Goal: Task Accomplishment & Management: Manage account settings

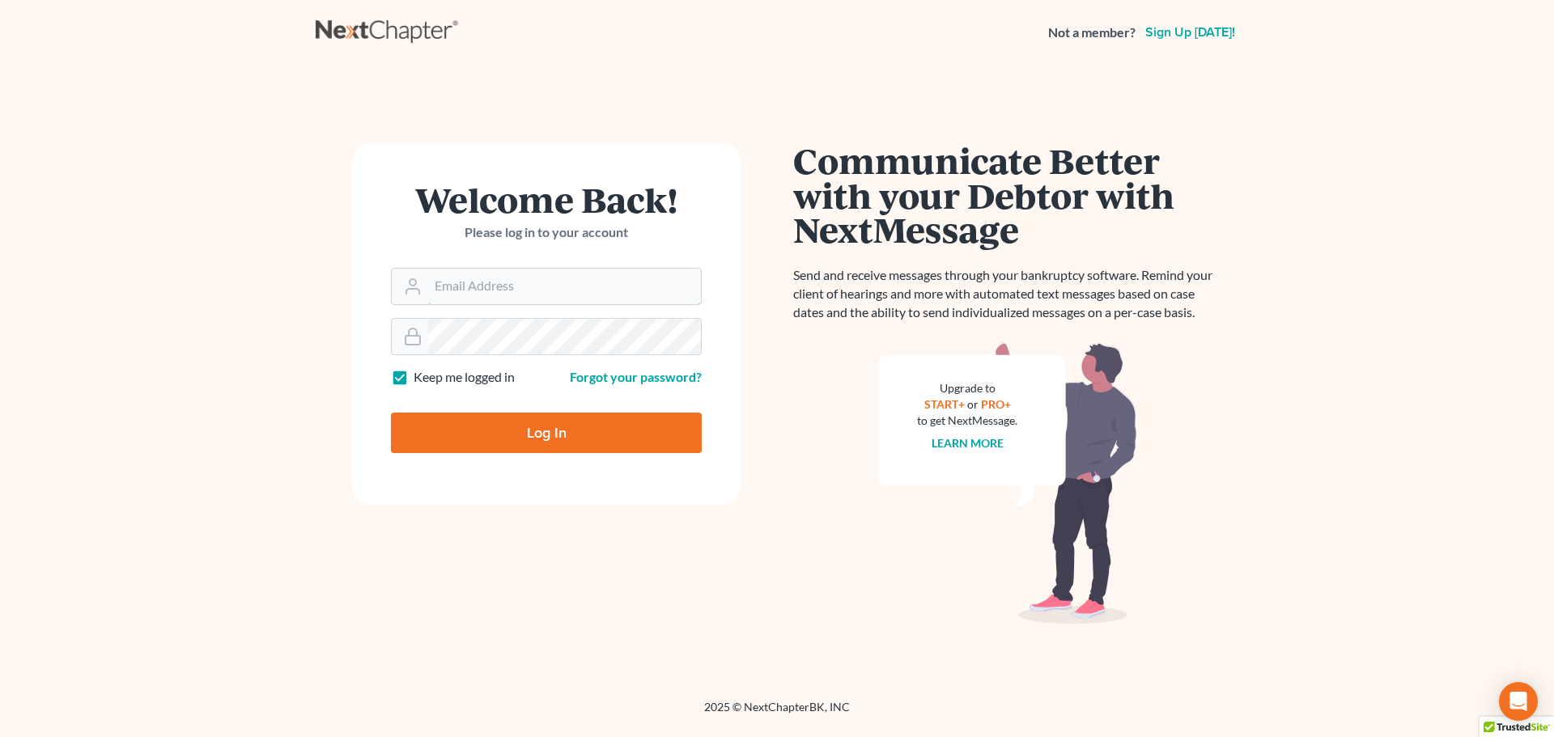
type input "[EMAIL_ADDRESS][DOMAIN_NAME]"
click at [516, 427] on input "Log In" at bounding box center [546, 433] width 311 height 40
type input "Thinking..."
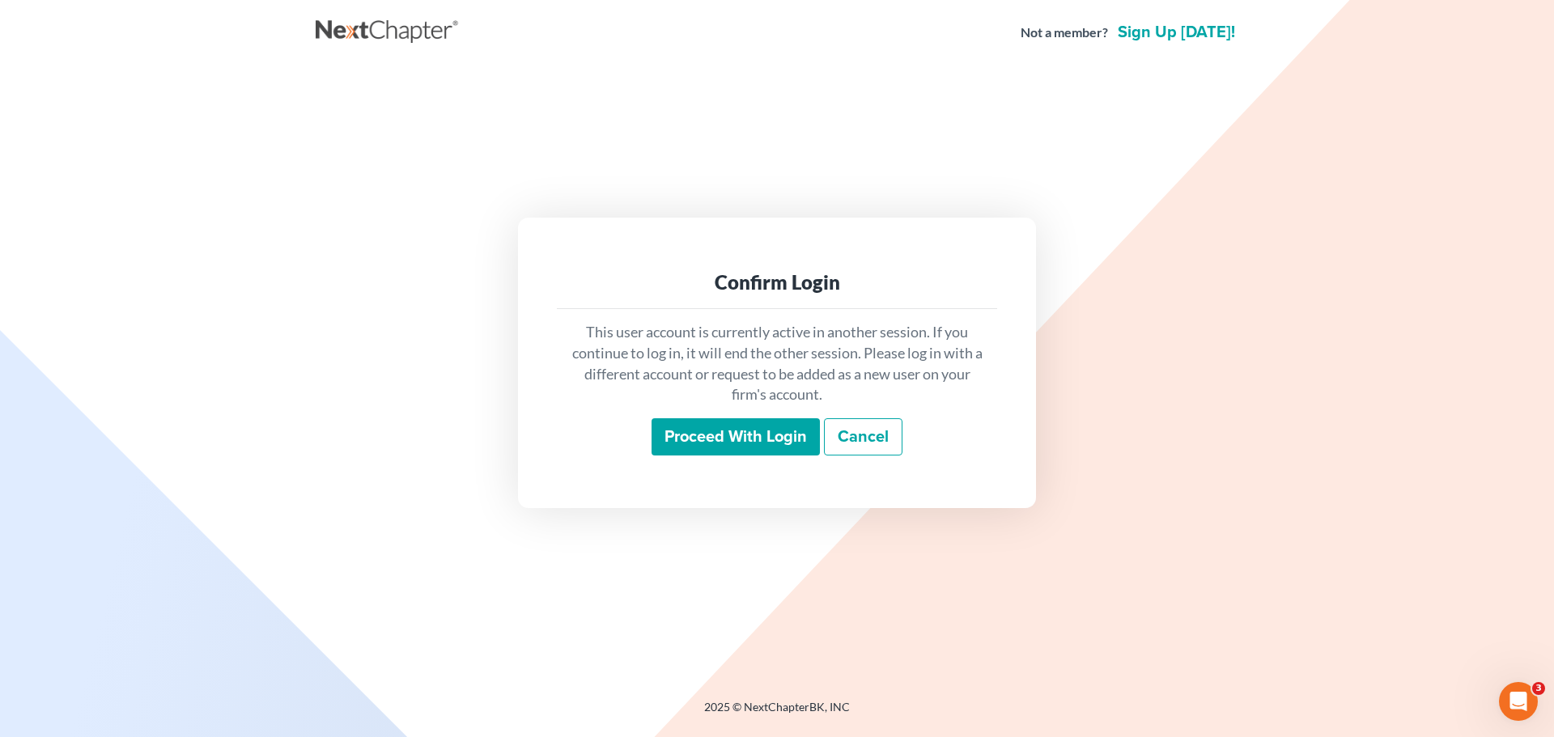
click at [732, 439] on input "Proceed with login" at bounding box center [736, 436] width 168 height 37
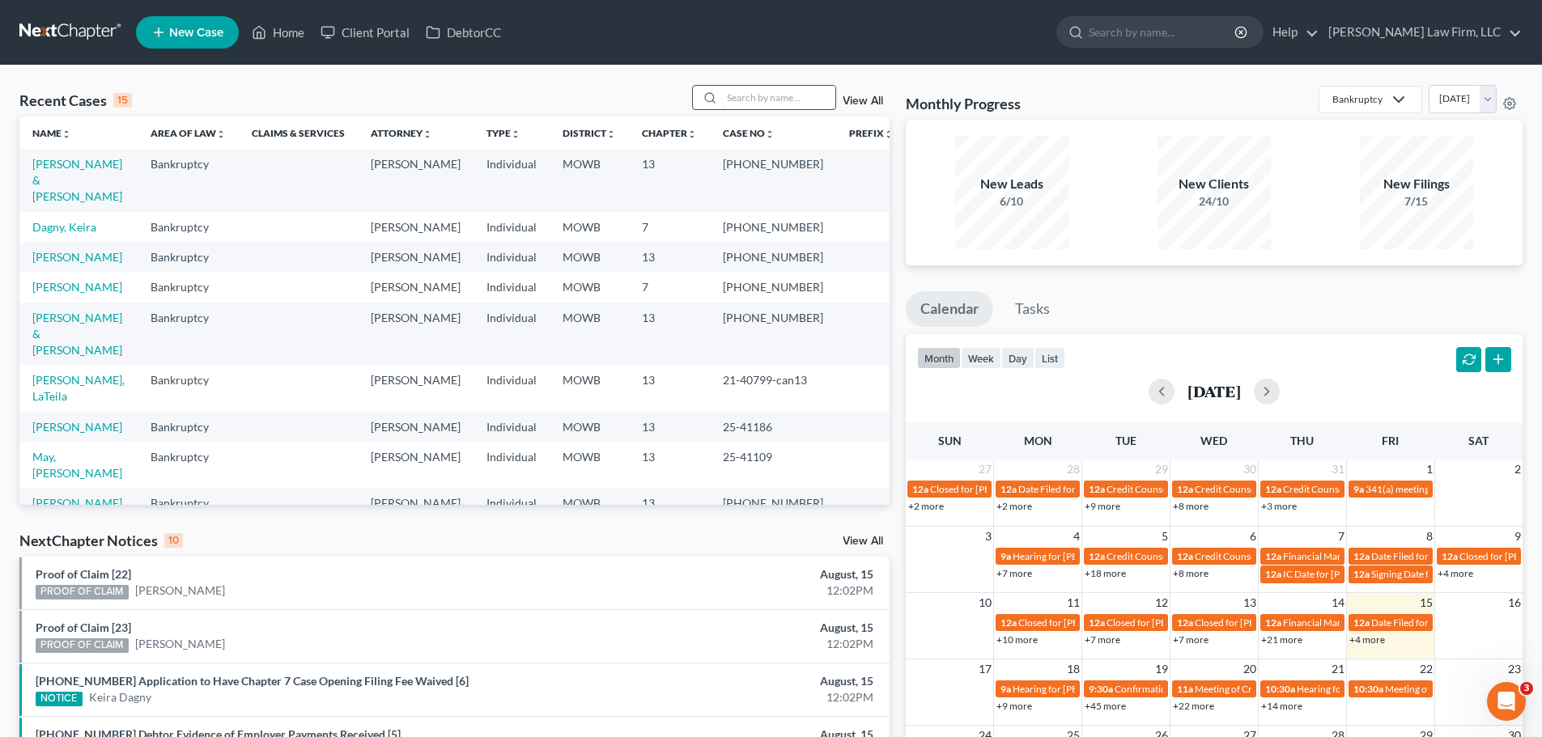
click at [740, 94] on input "search" at bounding box center [778, 97] width 113 height 23
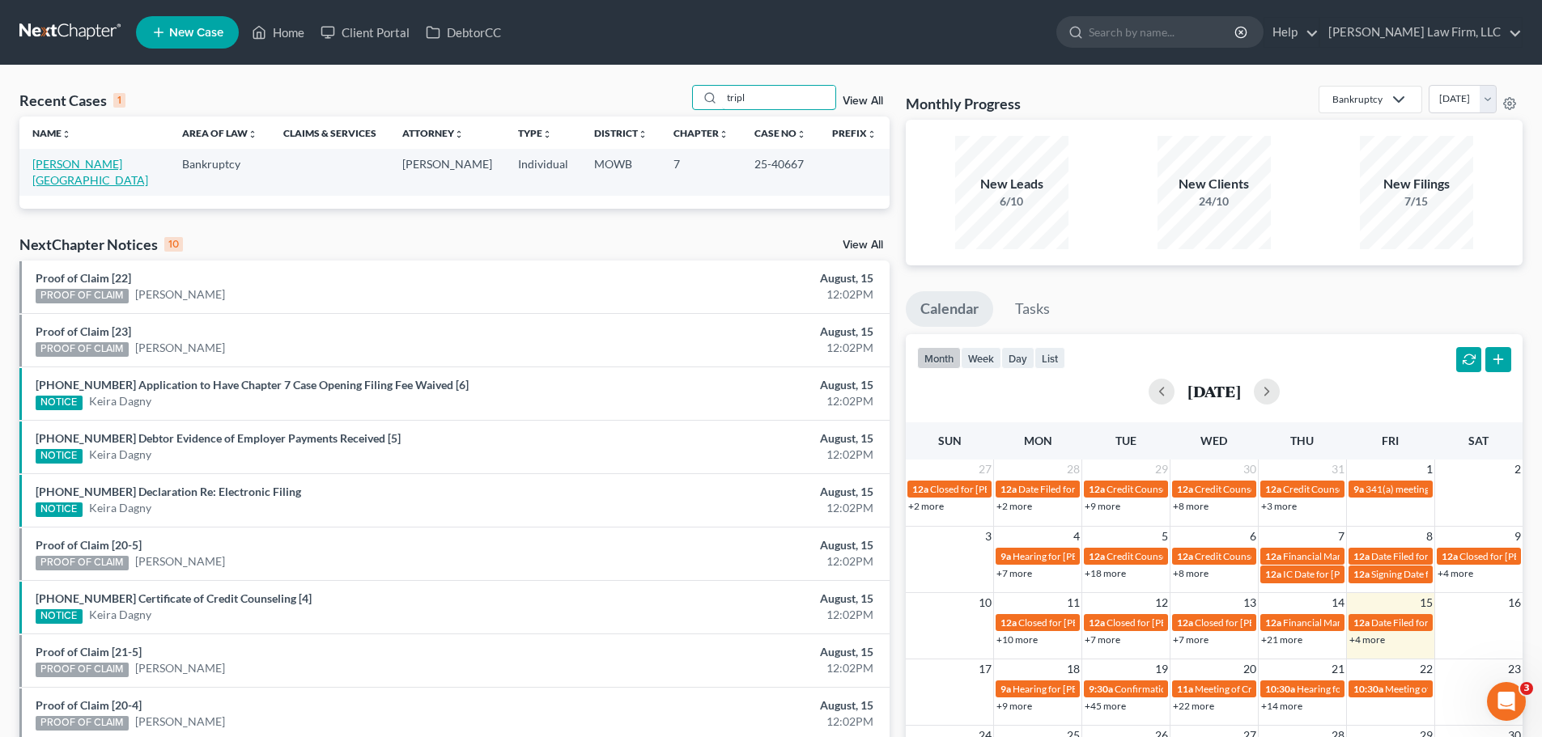
type input "tripl"
click at [67, 167] on link "Triplett, Jordan" at bounding box center [90, 172] width 116 height 30
select select "4"
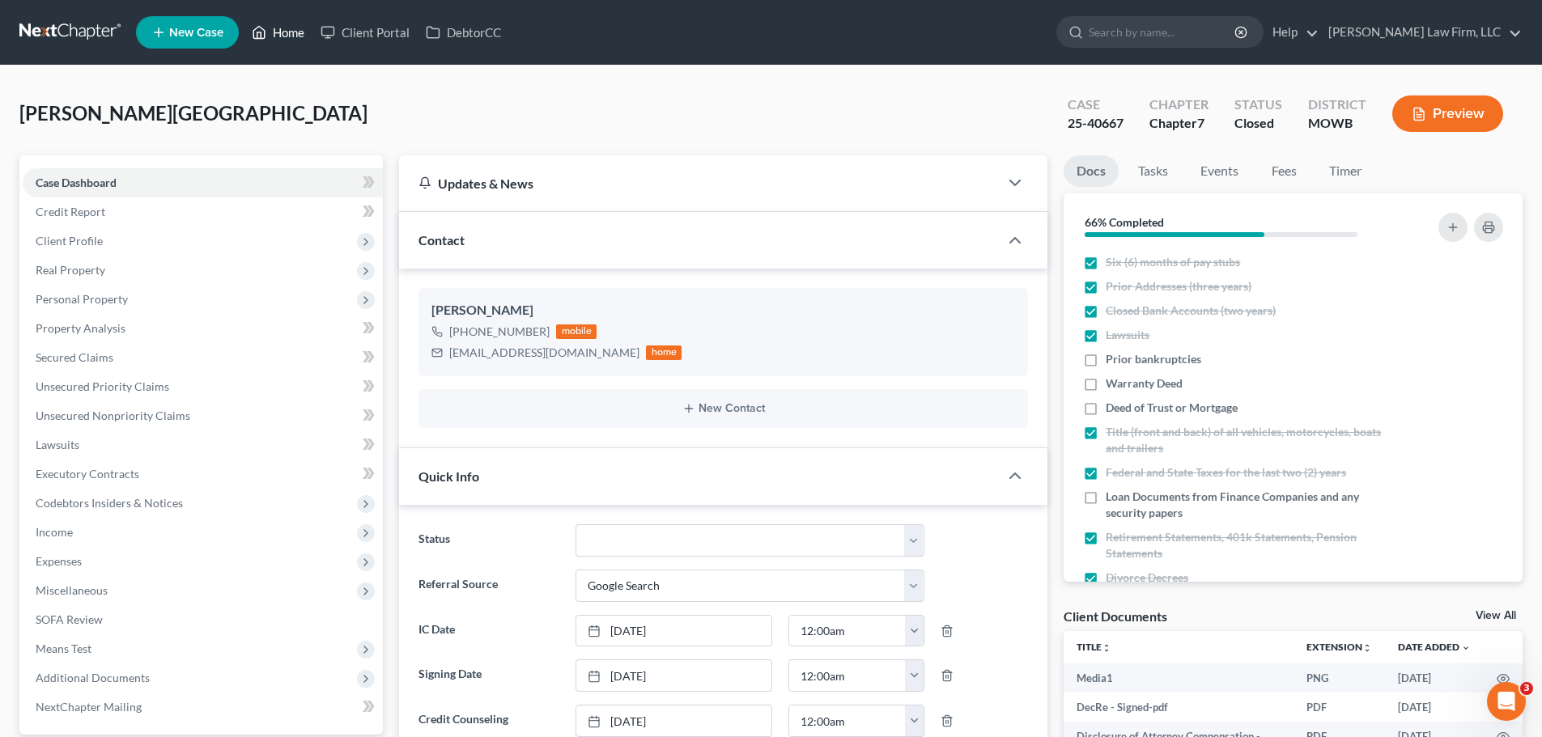
click at [288, 32] on link "Home" at bounding box center [278, 32] width 69 height 29
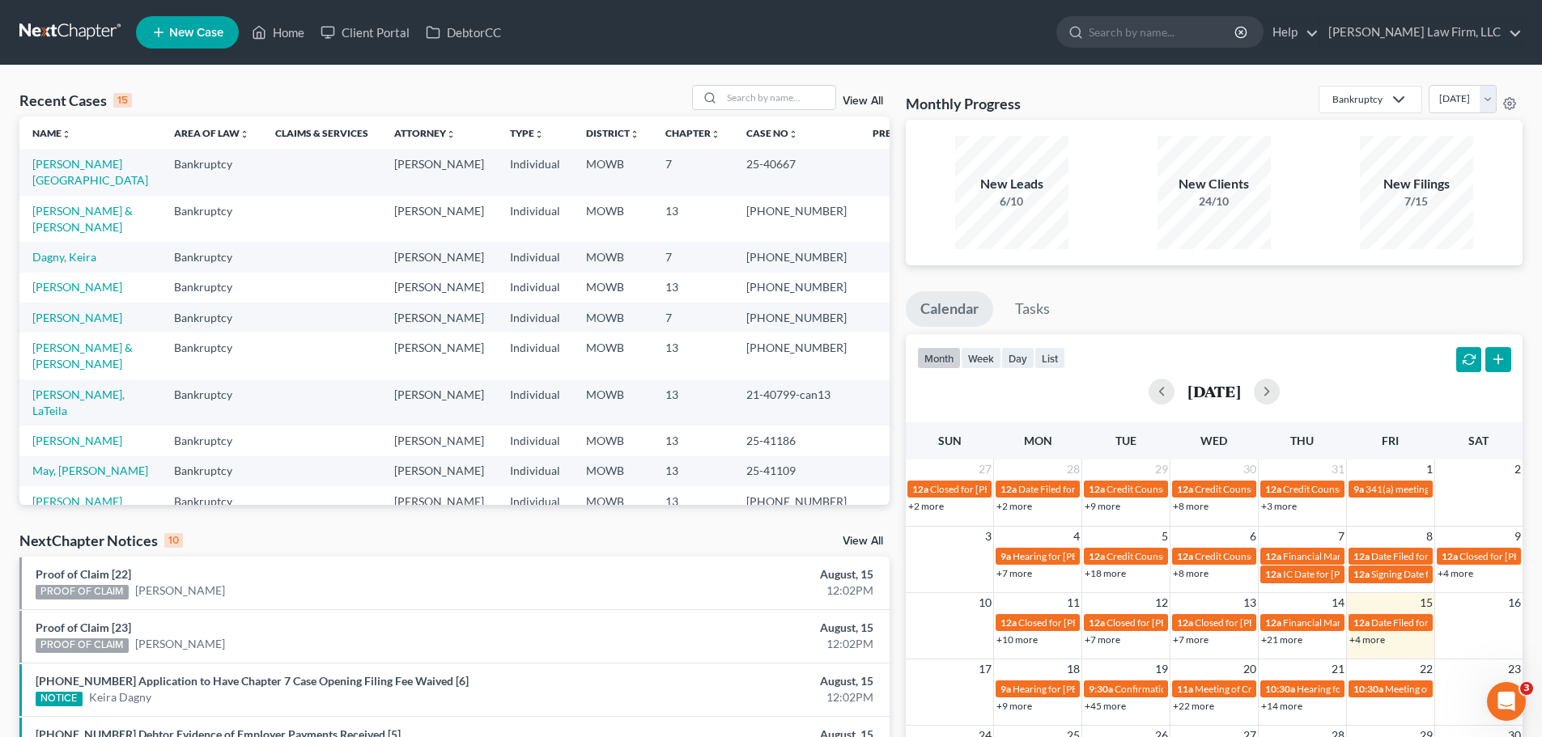
click at [865, 96] on link "View All" at bounding box center [863, 101] width 40 height 11
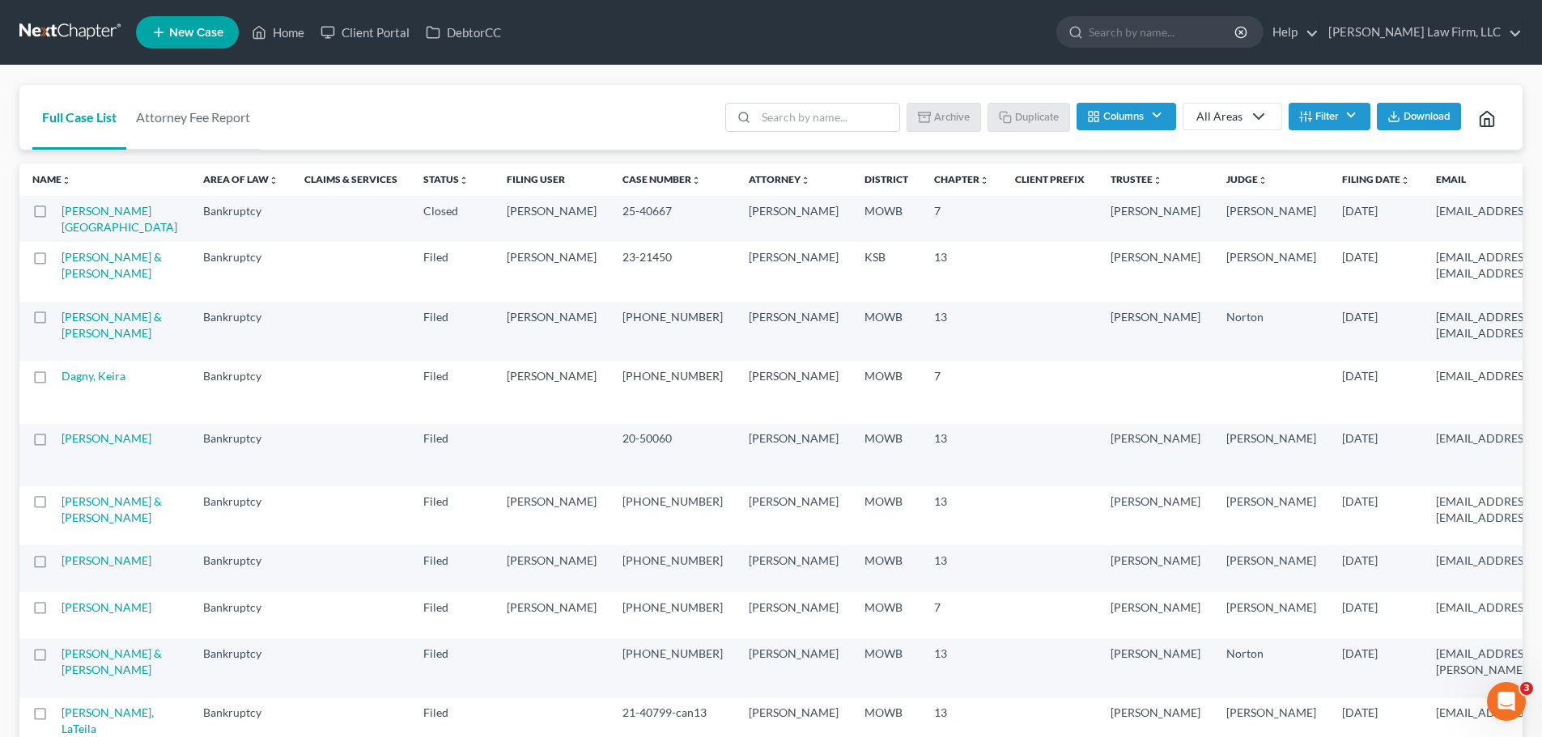
click at [55, 215] on label at bounding box center [55, 215] width 0 height 0
click at [62, 209] on input "checkbox" at bounding box center [67, 208] width 11 height 11
click at [955, 114] on button "Archive" at bounding box center [946, 117] width 73 height 28
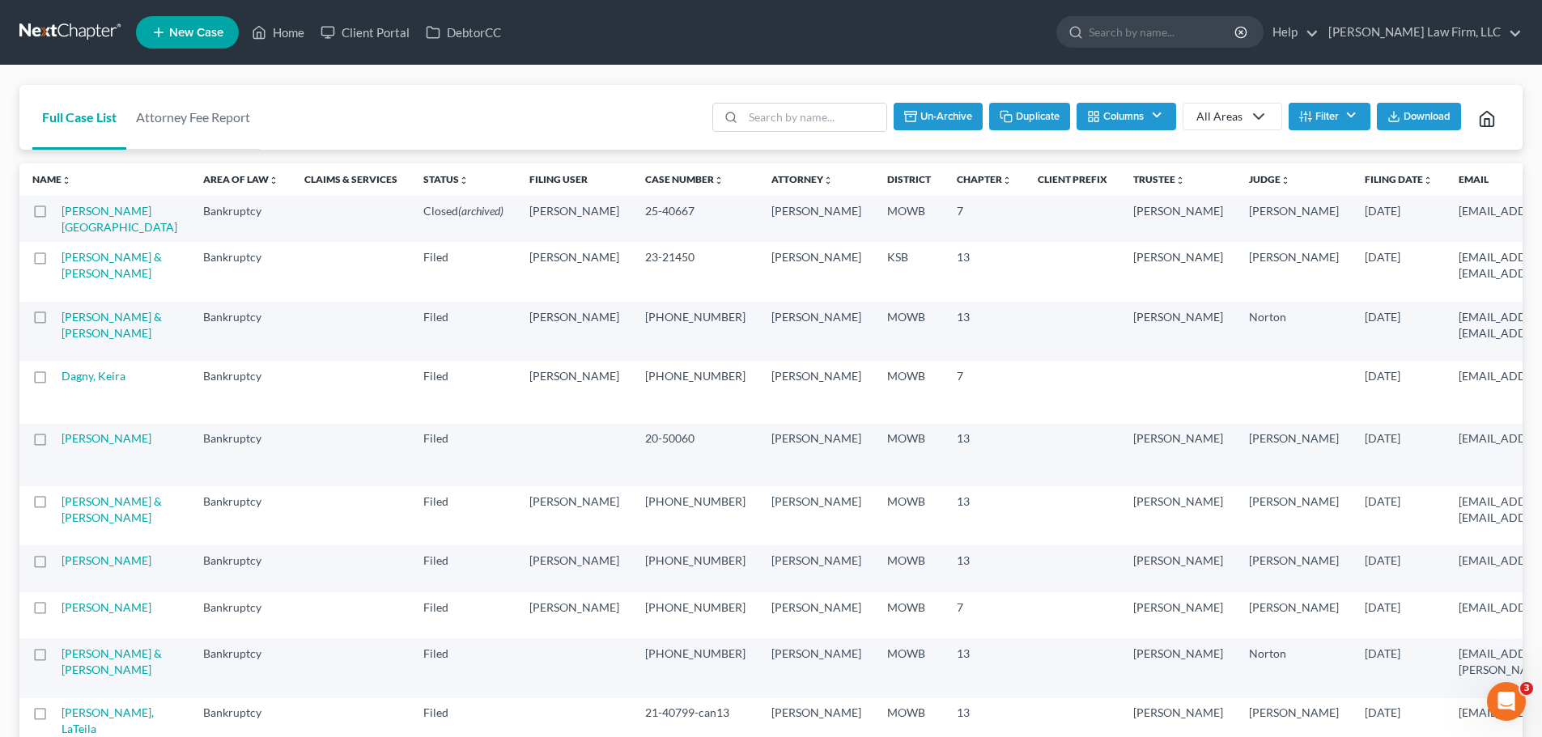
checkbox input "false"
